Goal: Information Seeking & Learning: Find specific page/section

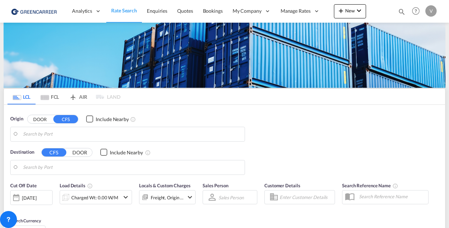
type input "Prague (Praha), CZPRG"
type input "Pittsburgh, PA, USPIT"
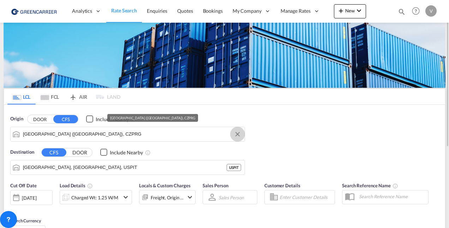
click at [240, 134] on button "Clear Input" at bounding box center [238, 134] width 11 height 11
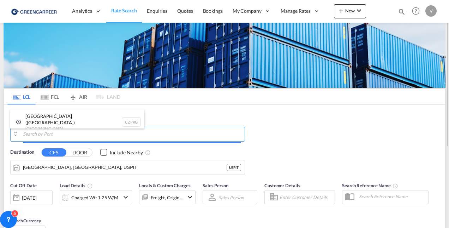
click at [62, 134] on body "Analytics Reports Dashboard Rate Search Enquiries Quotes Bookings" at bounding box center [224, 114] width 449 height 228
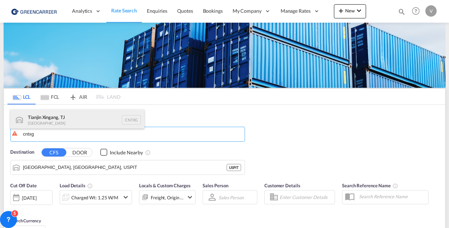
click at [68, 122] on div "Tianjin Xingang, TJ China CNTXG" at bounding box center [77, 119] width 134 height 21
type input "Tianjin Xingang, TJ, CNTXG"
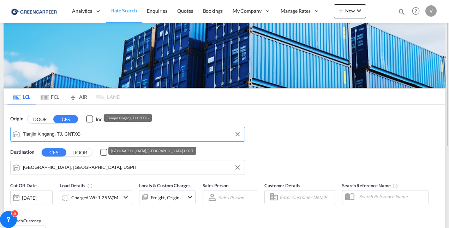
click at [47, 166] on input "Pittsburgh, PA, USPIT" at bounding box center [132, 167] width 218 height 11
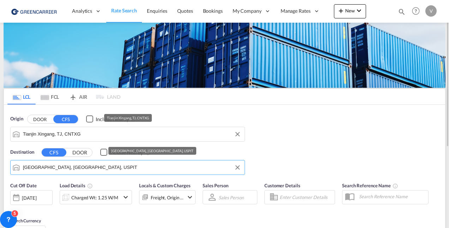
click at [47, 166] on input "Pittsburgh, PA, USPIT" at bounding box center [132, 167] width 218 height 11
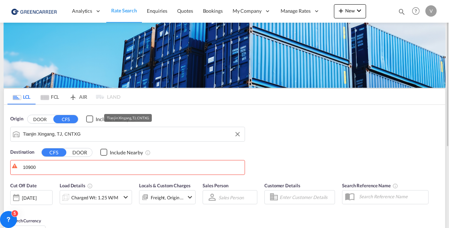
click at [77, 152] on button "DOOR" at bounding box center [79, 152] width 25 height 8
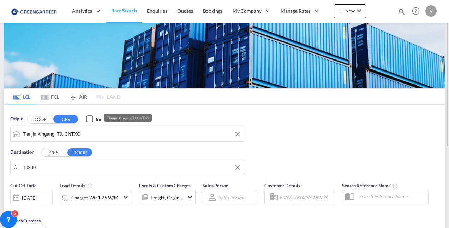
click at [47, 170] on input "10900" at bounding box center [132, 167] width 218 height 11
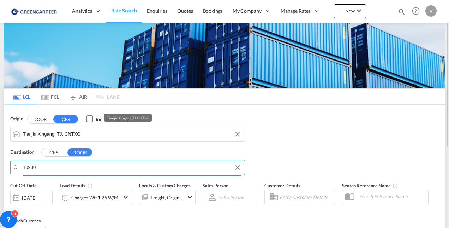
click at [47, 170] on input "10900" at bounding box center [132, 167] width 218 height 11
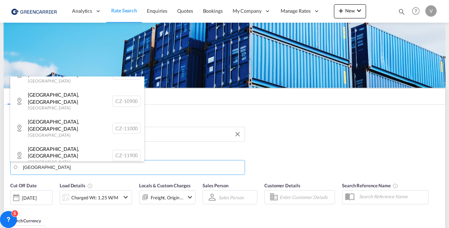
scroll to position [177, 0]
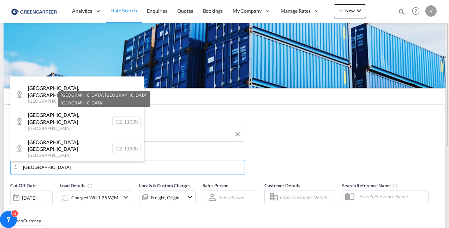
drag, startPoint x: 122, startPoint y: 124, endPoint x: 135, endPoint y: 124, distance: 13.1
click at [121, 135] on div "Praha , Prague Czech Republic CZ-11900" at bounding box center [77, 148] width 134 height 27
type input "CZ-11900, Praha"
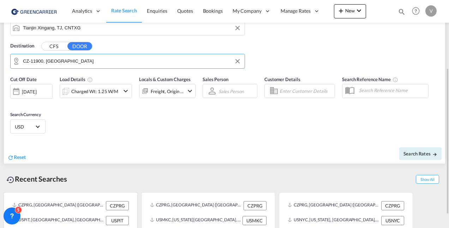
scroll to position [106, 0]
